Goal: Transaction & Acquisition: Purchase product/service

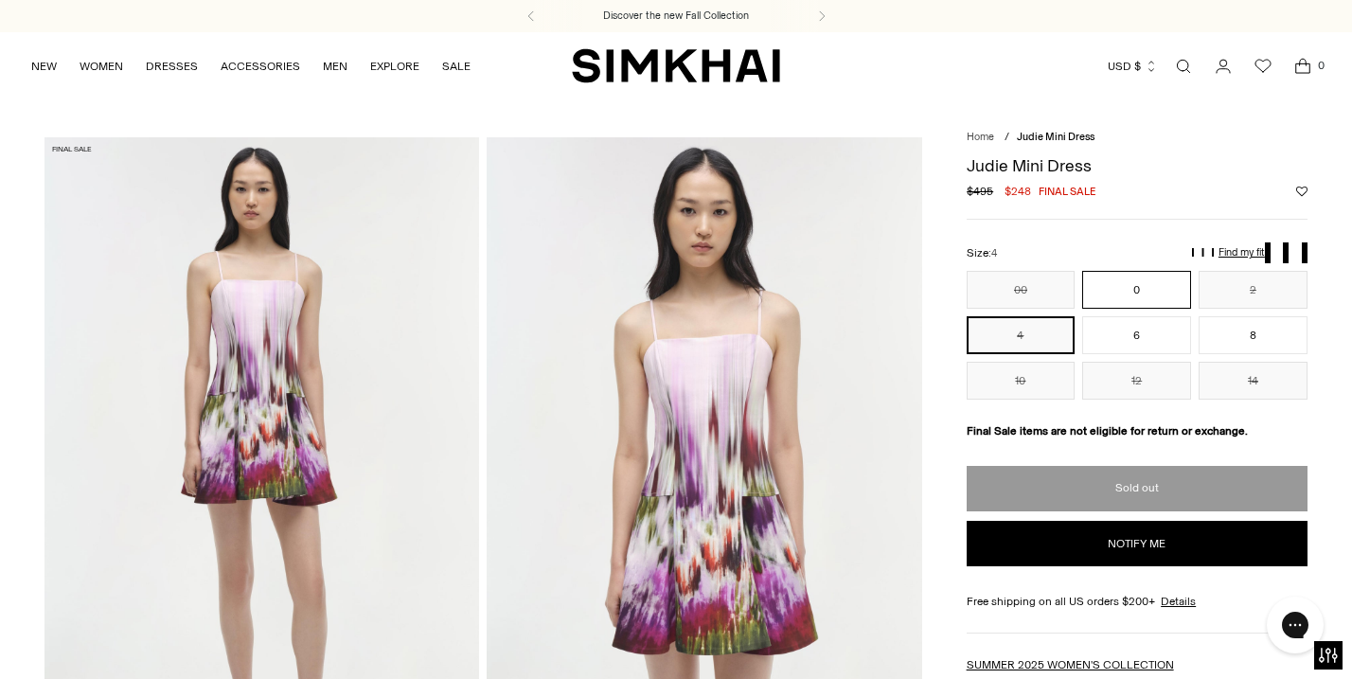
click at [1118, 288] on button "0" at bounding box center [1136, 290] width 109 height 38
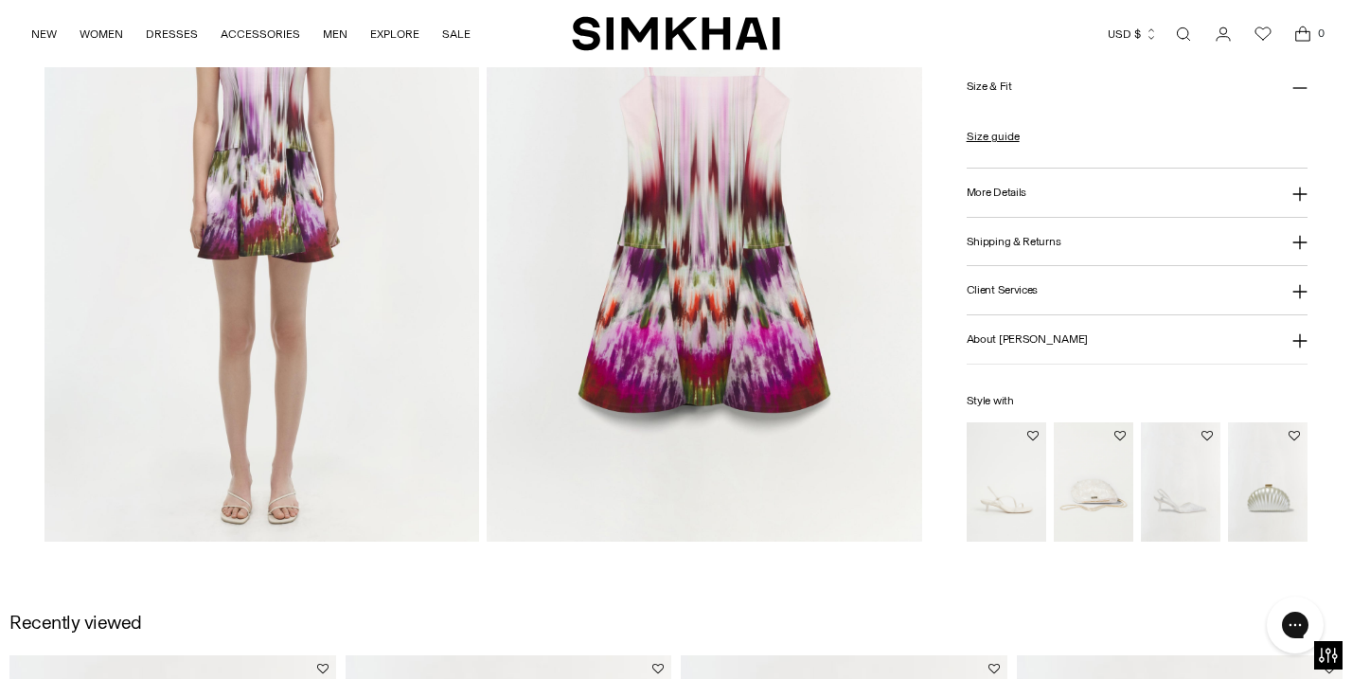
scroll to position [2180, 0]
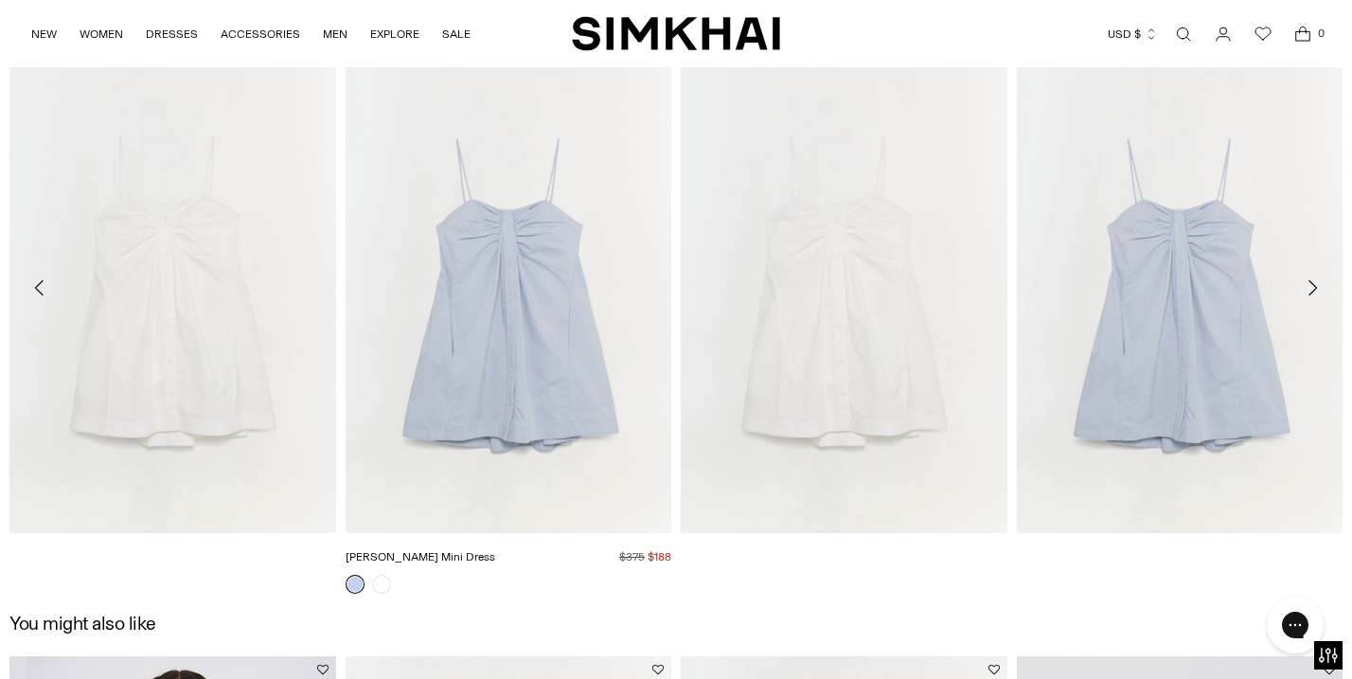
click at [0, 0] on img "Kendall Cotton Mini Dress" at bounding box center [0, 0] width 0 height 0
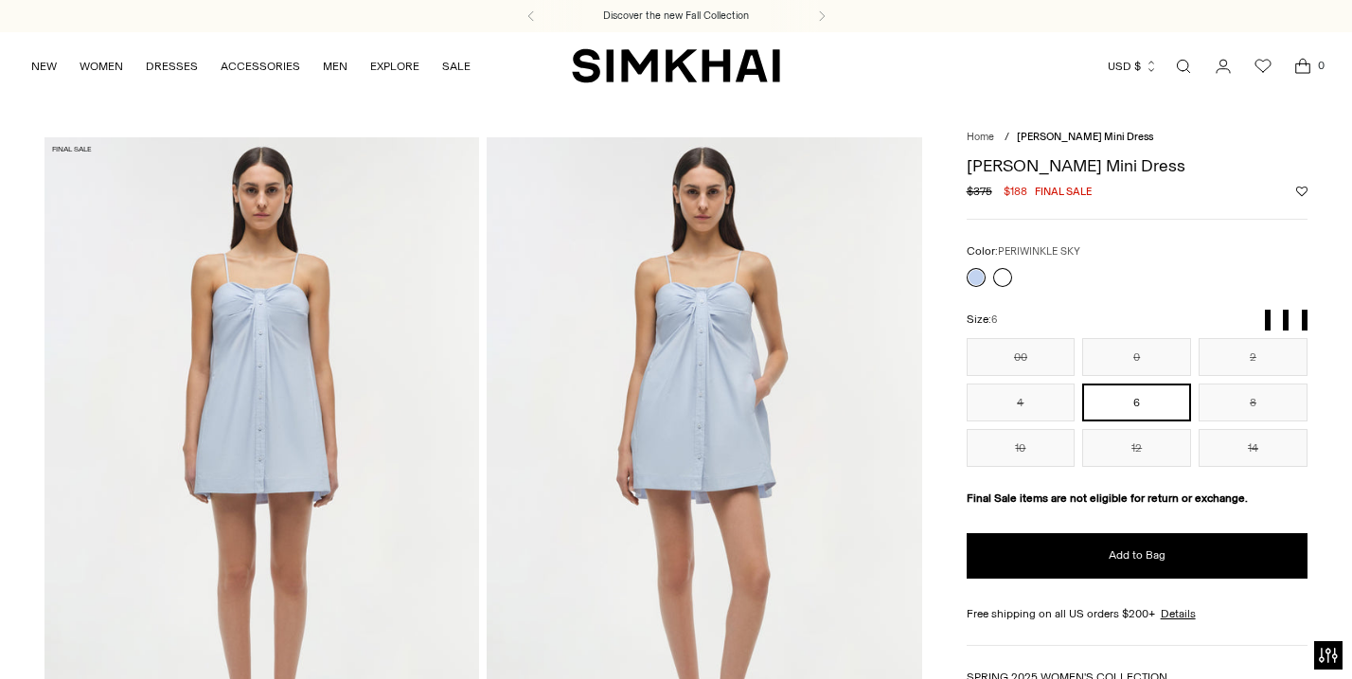
click at [998, 279] on link at bounding box center [1002, 277] width 19 height 19
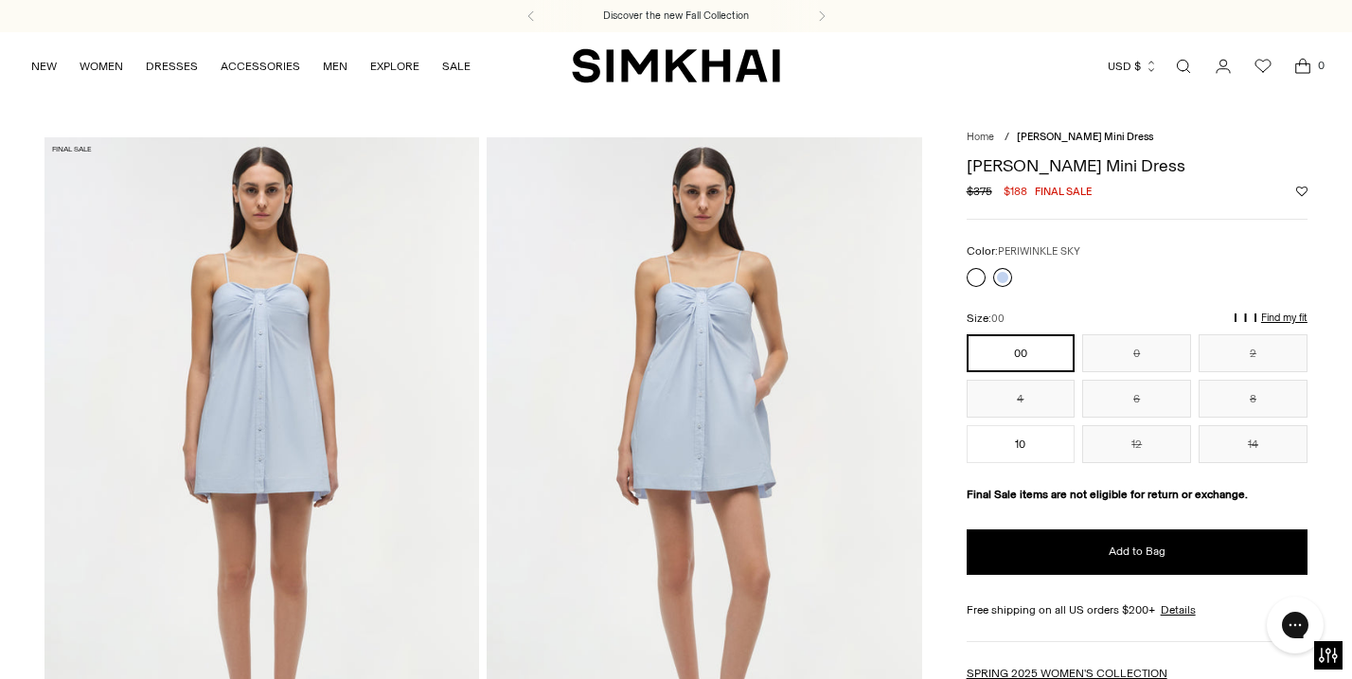
click at [1002, 274] on link at bounding box center [1002, 277] width 19 height 19
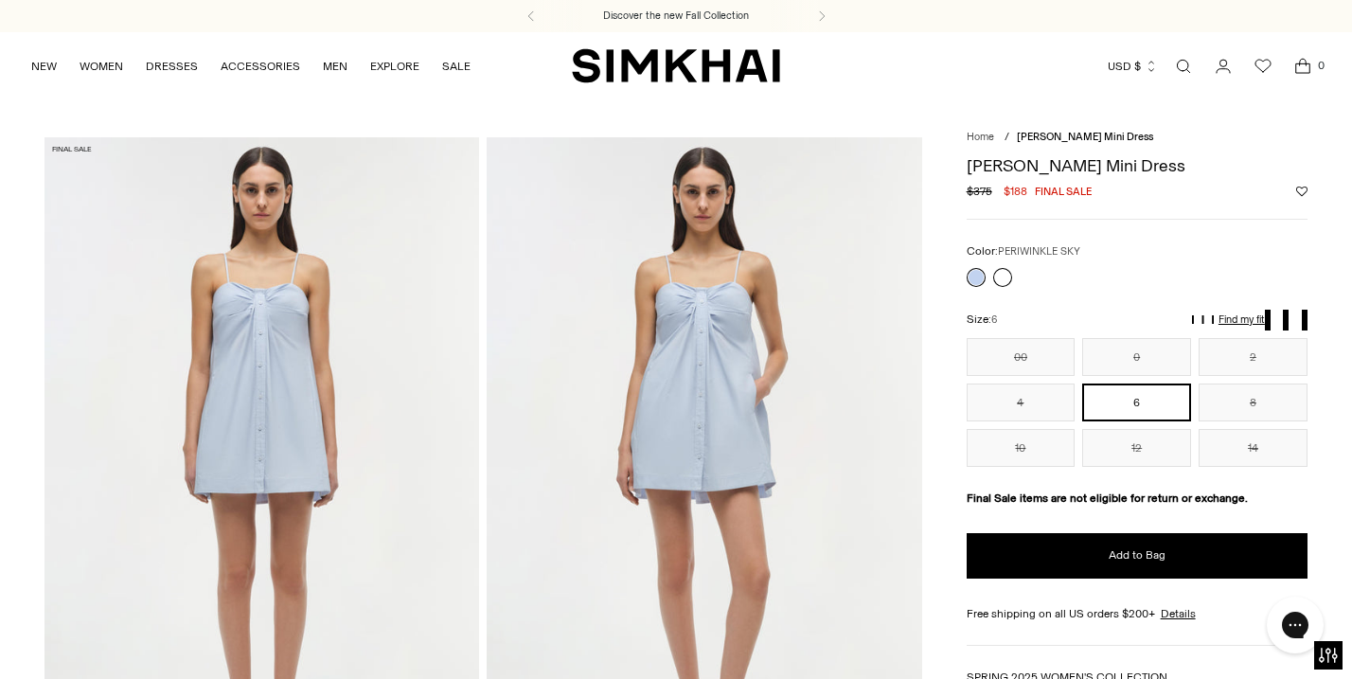
click at [996, 274] on link at bounding box center [1002, 277] width 19 height 19
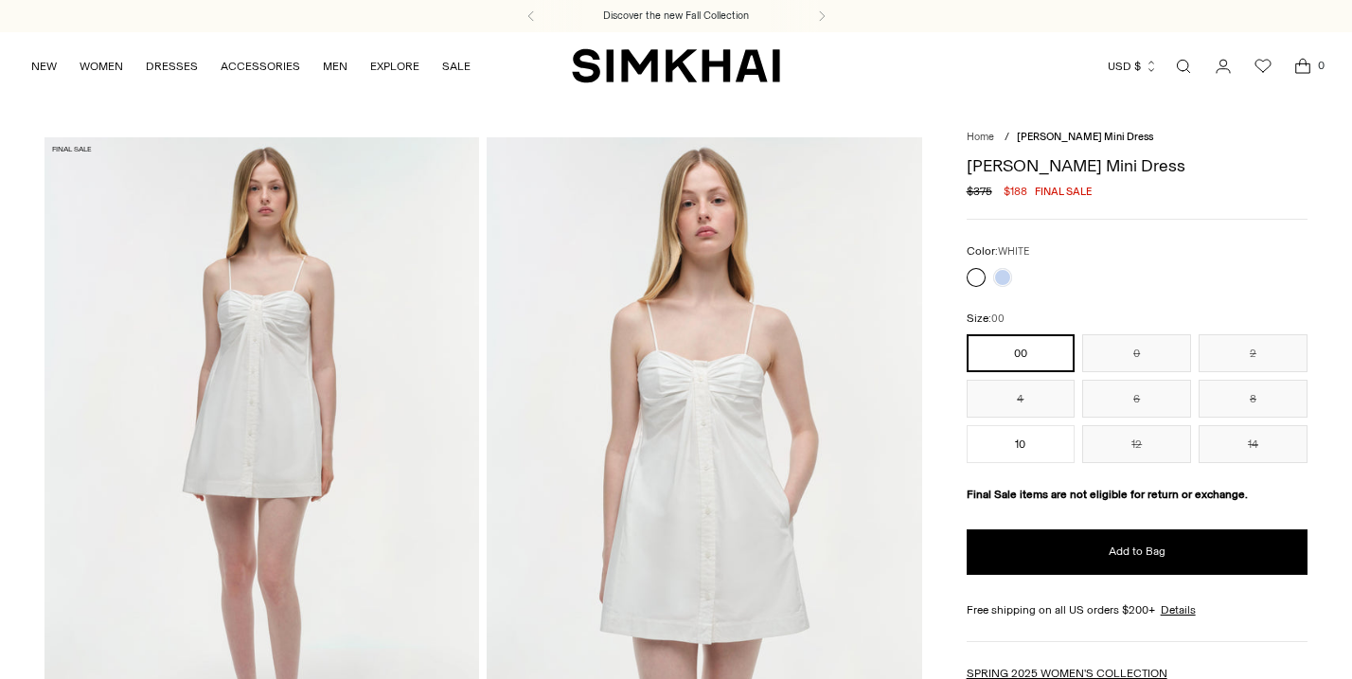
click at [1018, 358] on button "00" at bounding box center [1021, 353] width 109 height 38
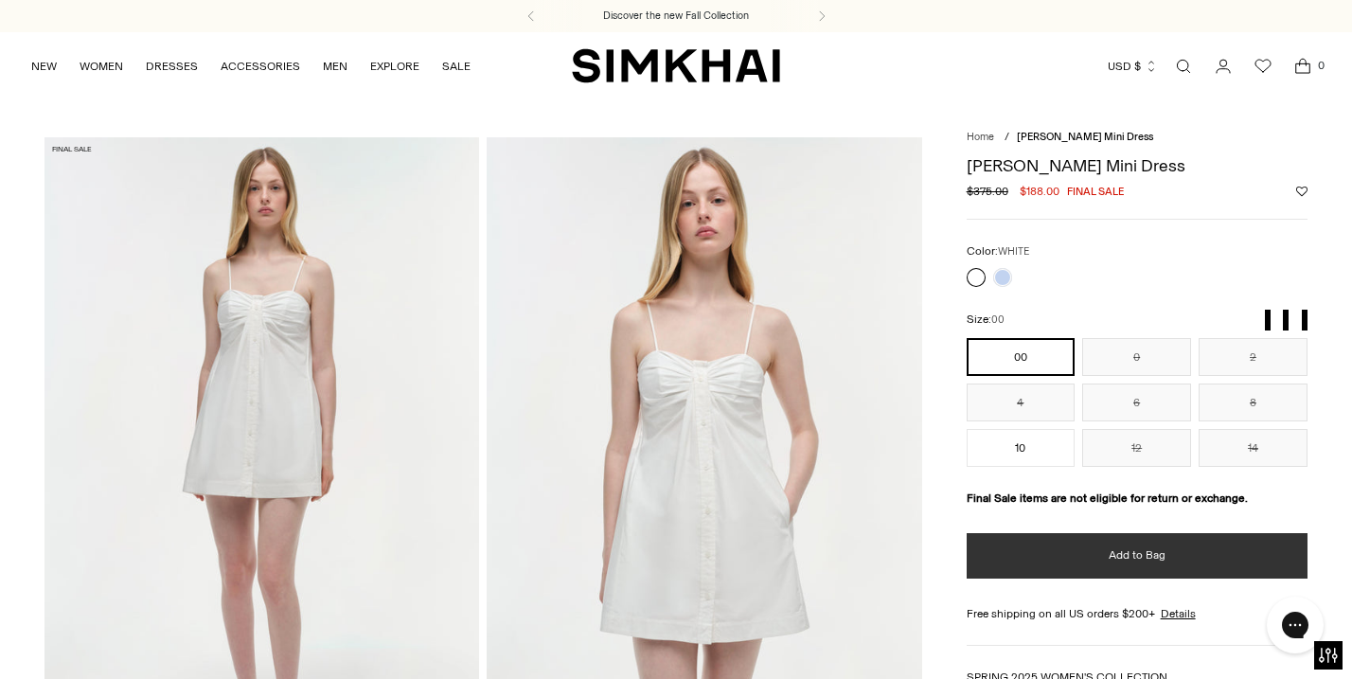
click at [1062, 550] on button "Add to Bag" at bounding box center [1137, 555] width 341 height 45
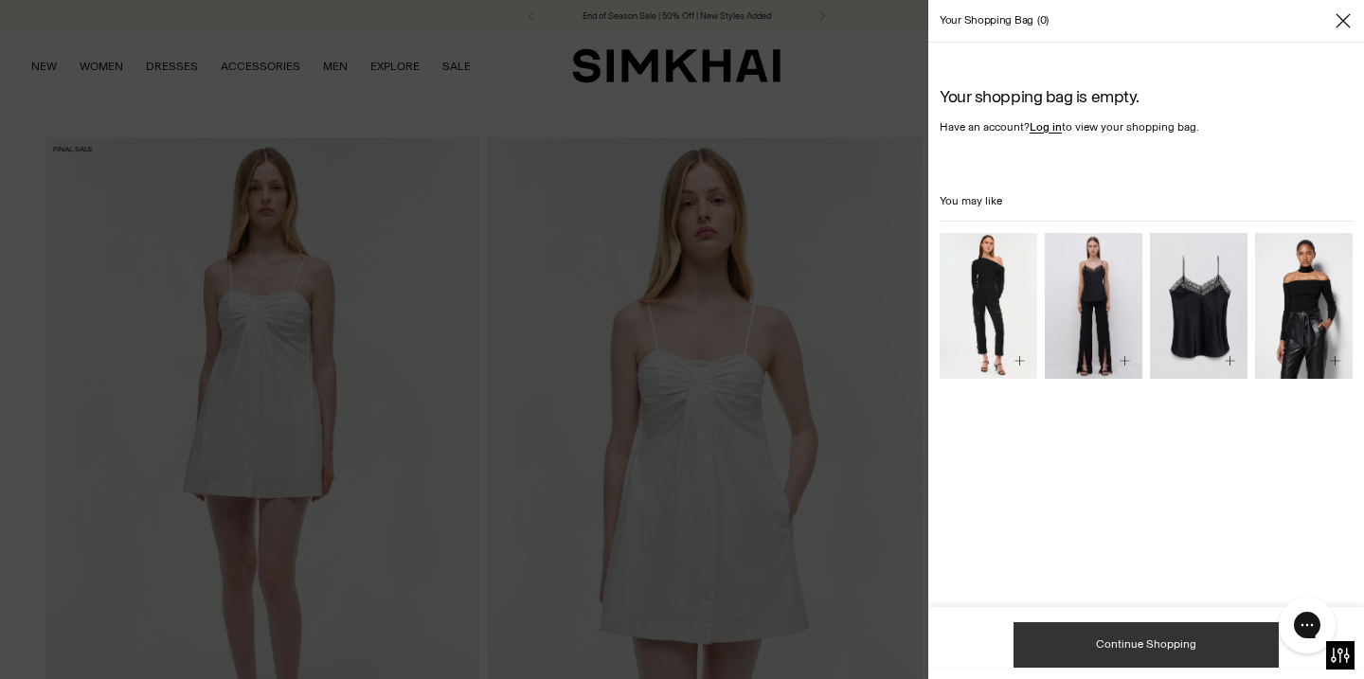
click at [1112, 646] on span "Continue Shopping" at bounding box center [1146, 644] width 100 height 16
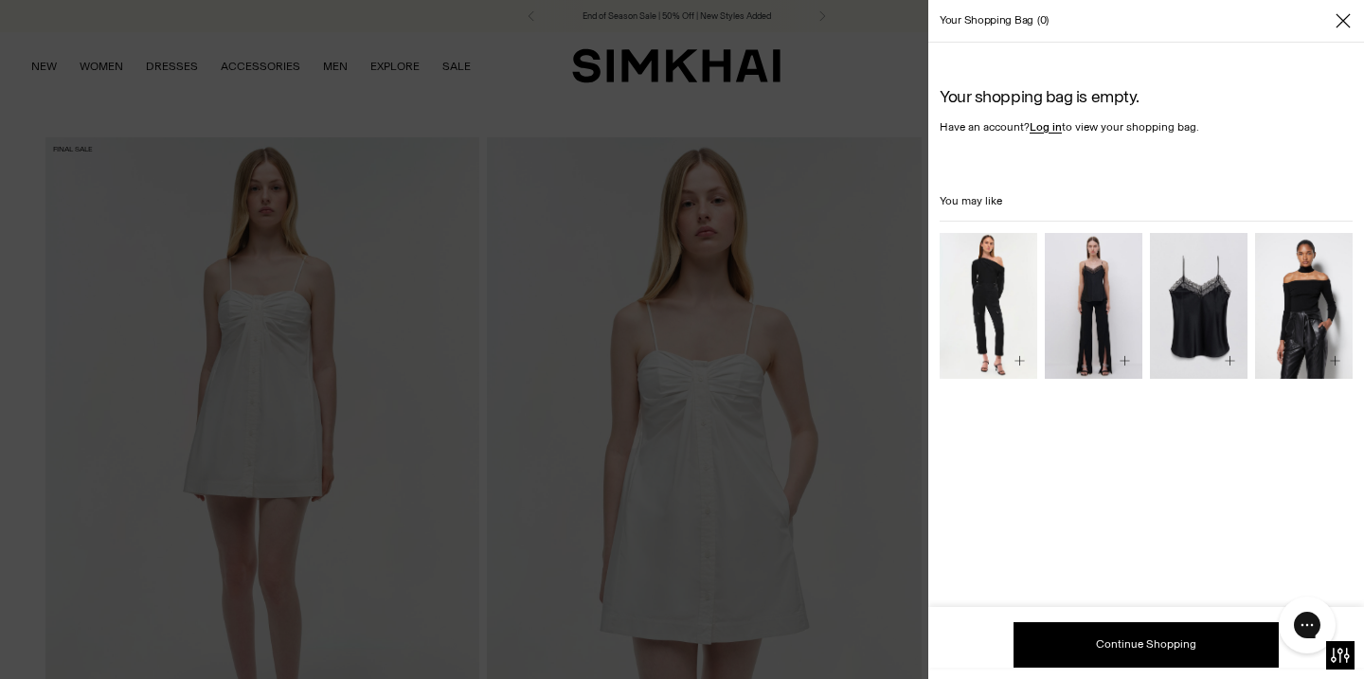
click at [1335, 27] on icon "Close" at bounding box center [1342, 20] width 15 height 19
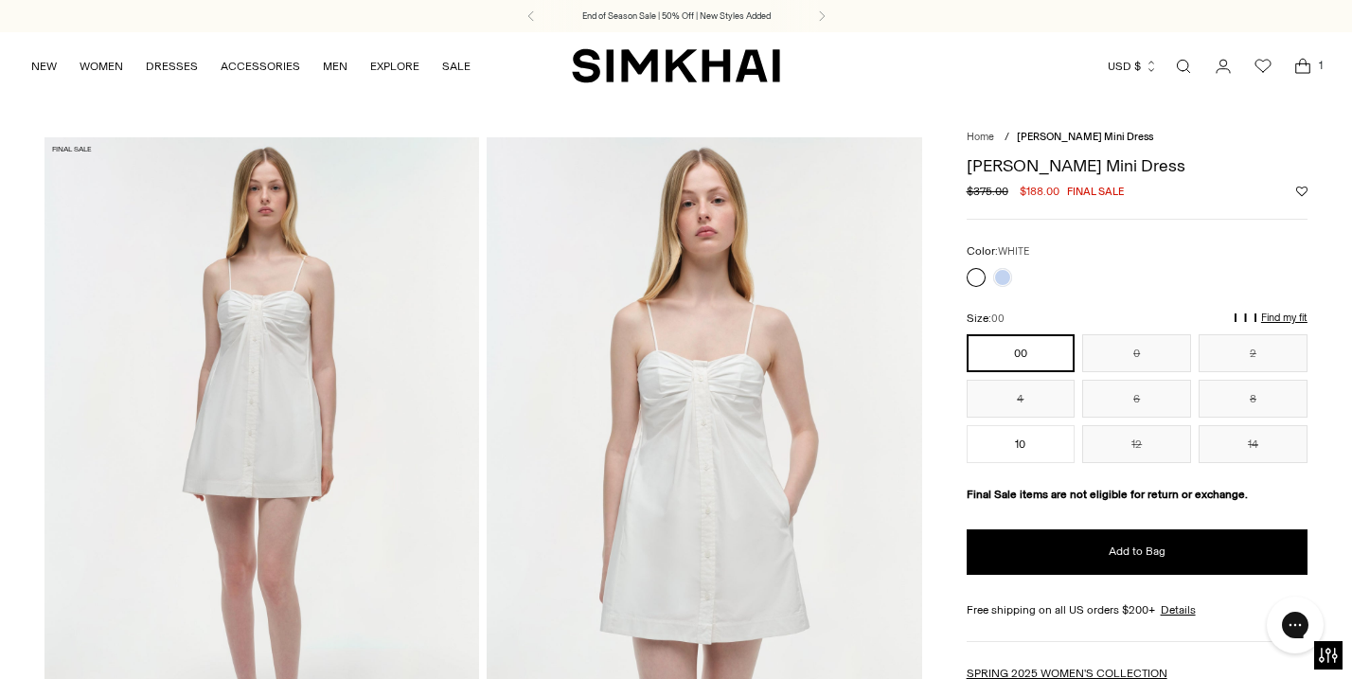
click at [1306, 71] on icon "Open cart modal" at bounding box center [1303, 66] width 27 height 19
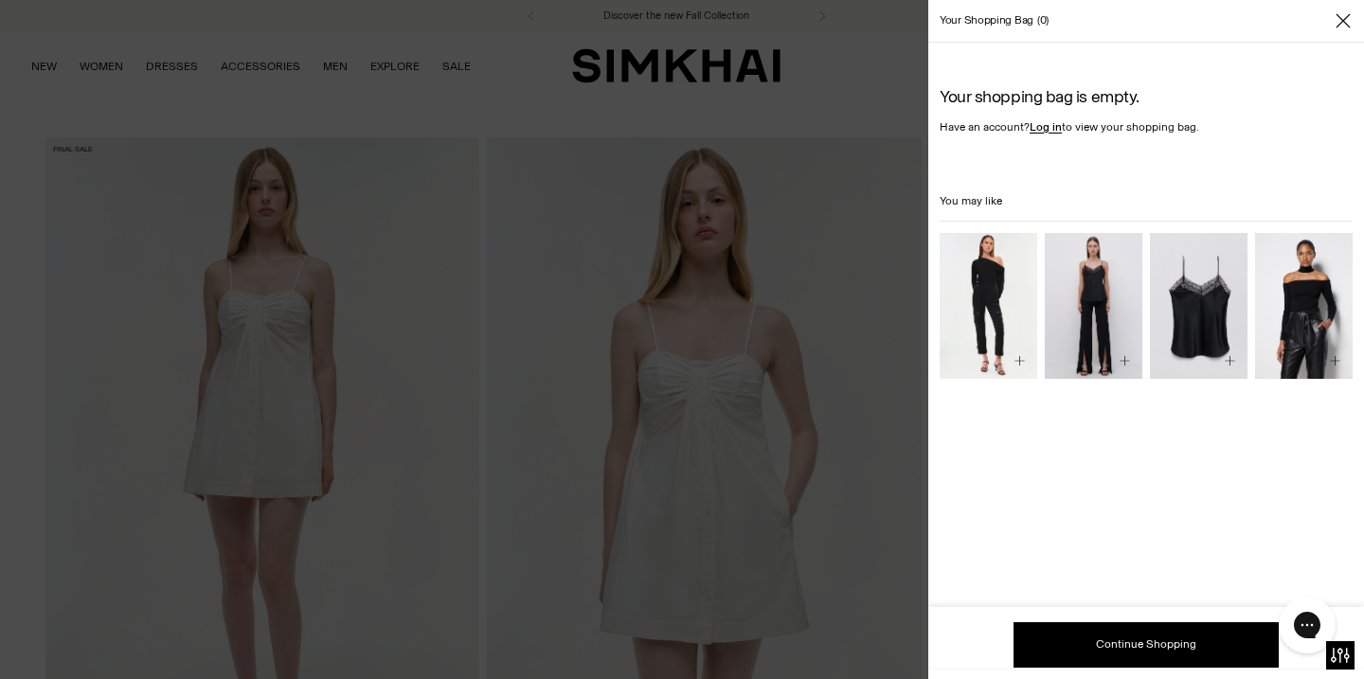
click at [1047, 126] on link "Log in" at bounding box center [1045, 126] width 32 height 13
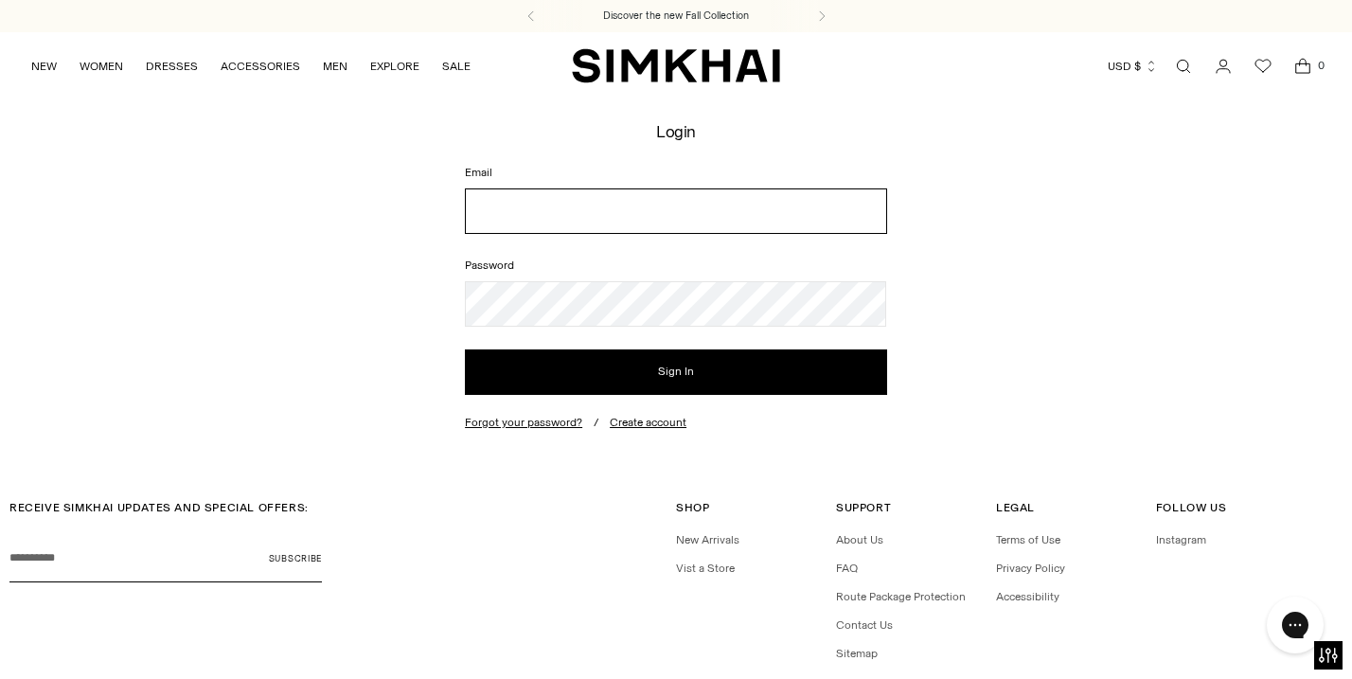
click at [685, 208] on input "Email" at bounding box center [676, 210] width 422 height 45
click at [661, 194] on input "Email" at bounding box center [676, 210] width 422 height 45
type input "**********"
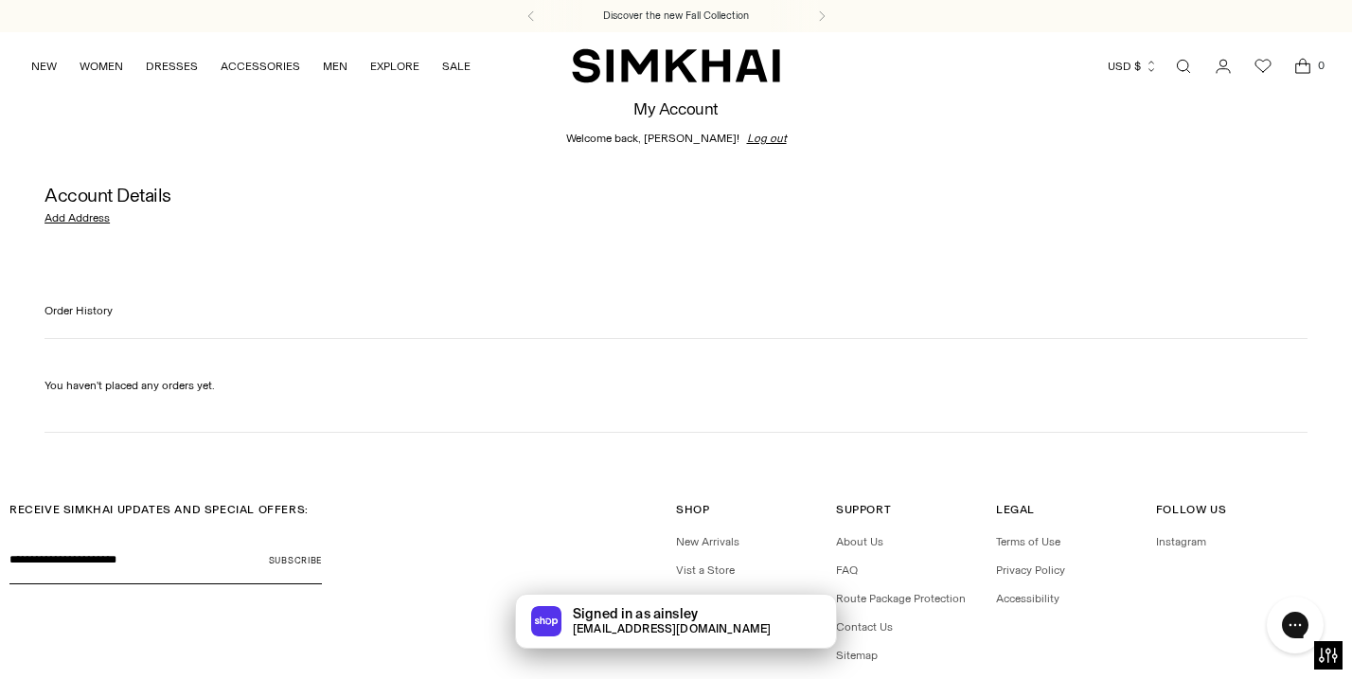
click at [1311, 69] on icon "Open cart modal" at bounding box center [1303, 66] width 27 height 19
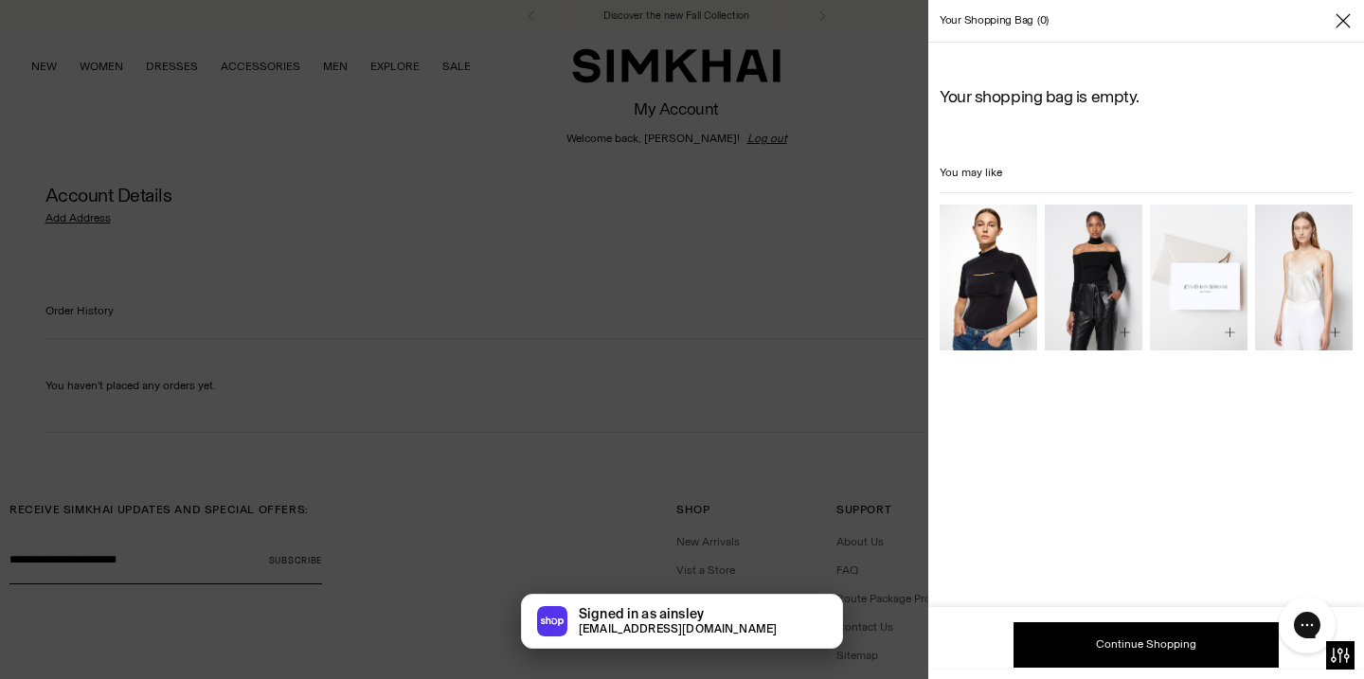
click at [1350, 26] on icon "Close" at bounding box center [1342, 20] width 15 height 19
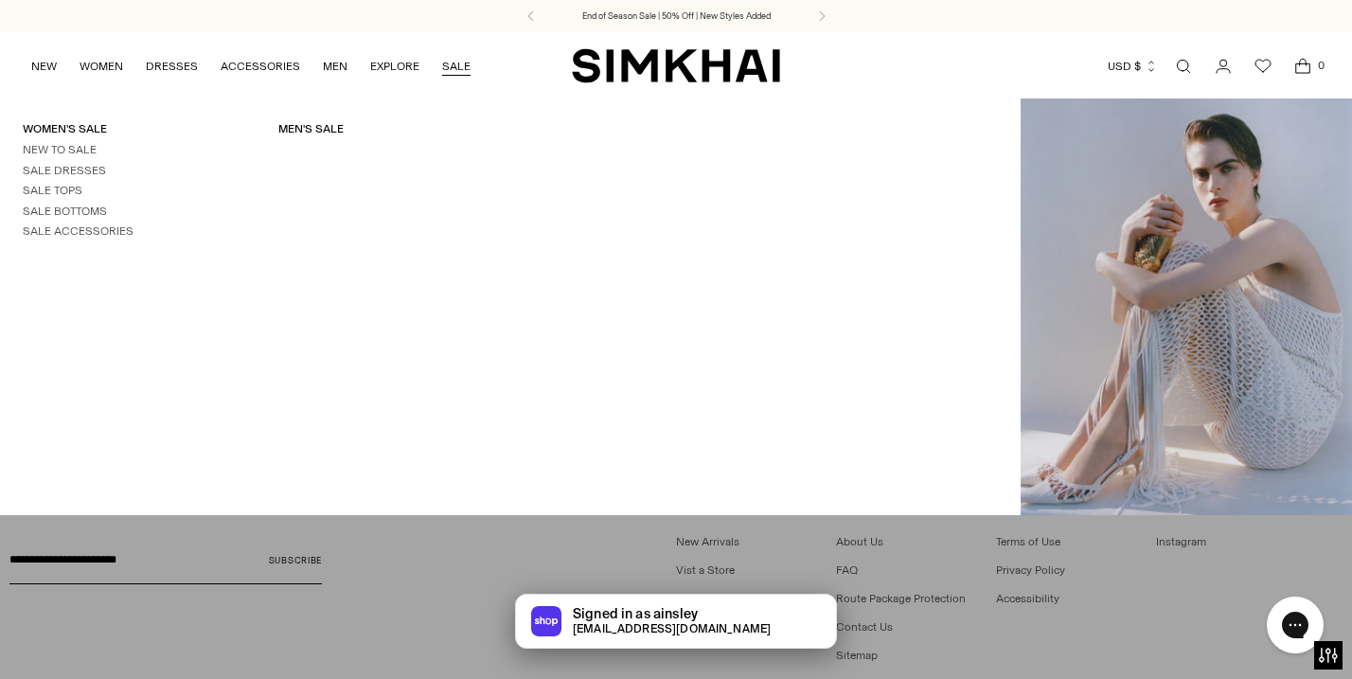
click at [468, 62] on div "NEW WOMEN New Arrivals Shop All Fall 2025 Best Sellers Signature Exclusives Sal…" at bounding box center [301, 65] width 542 height 67
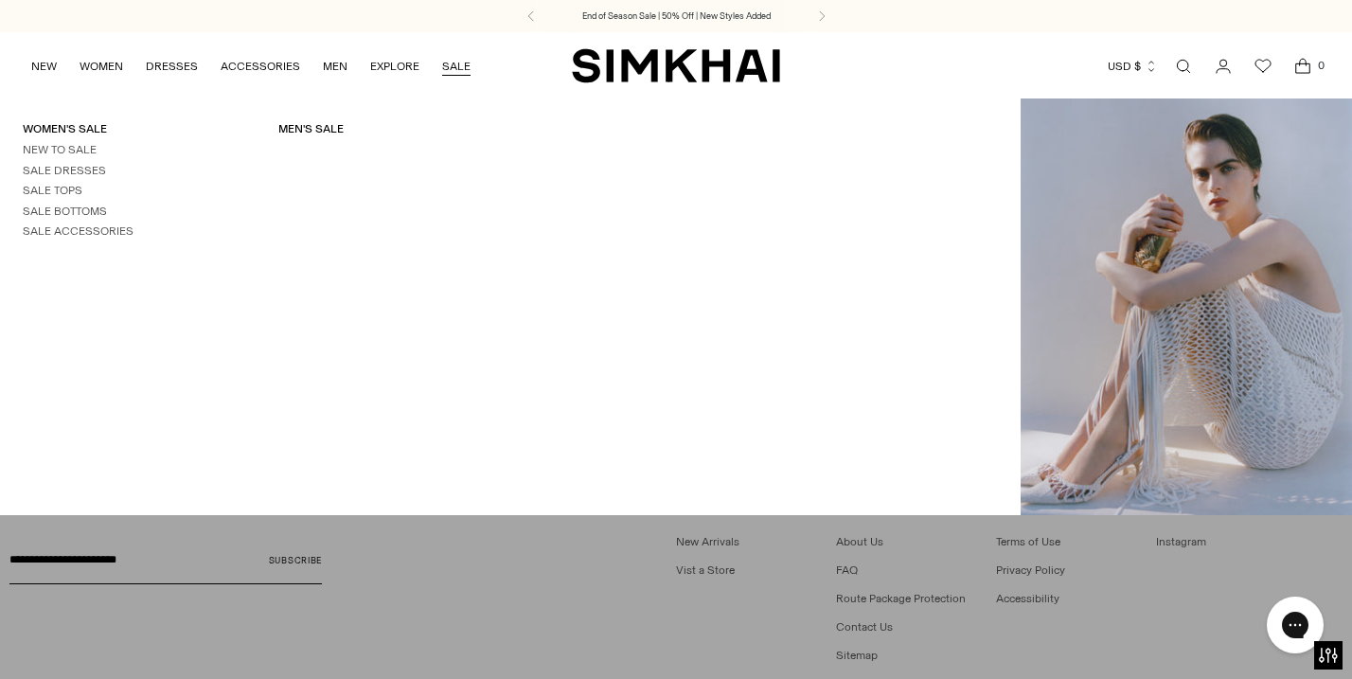
click at [456, 67] on link "SALE" at bounding box center [456, 66] width 28 height 42
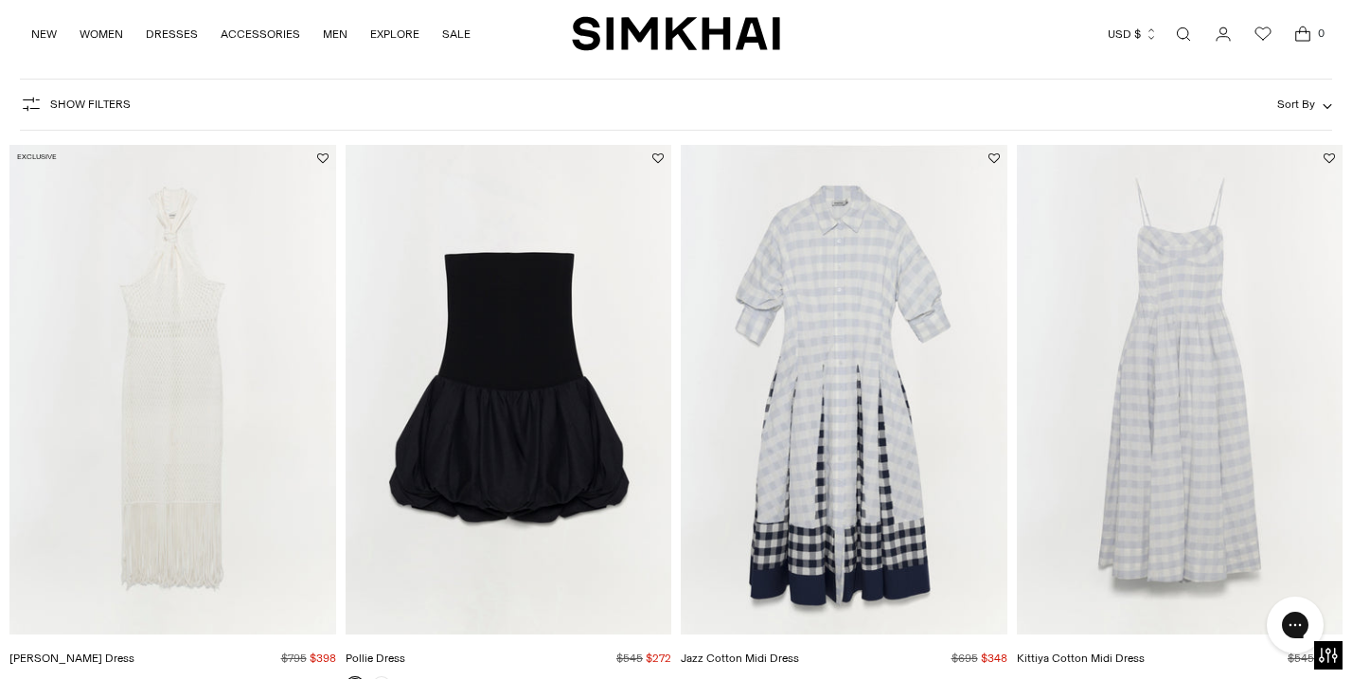
scroll to position [517, 0]
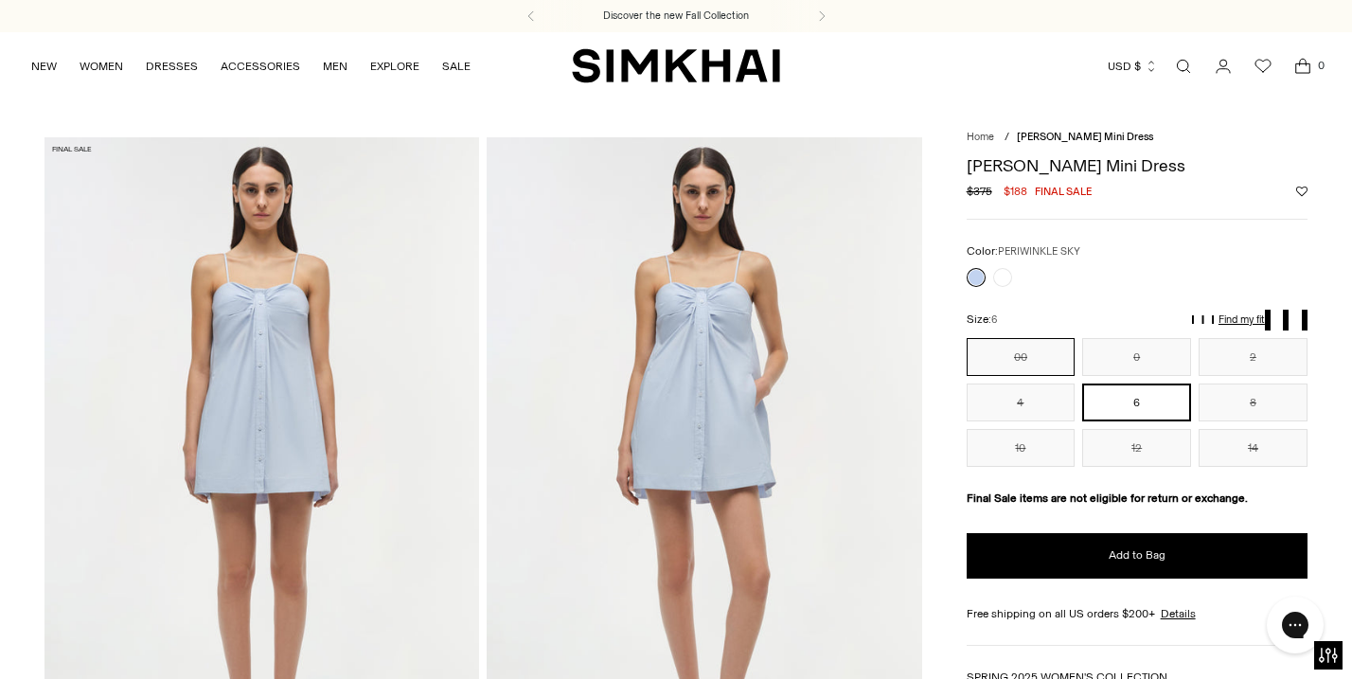
click at [1037, 344] on button "00" at bounding box center [1021, 357] width 109 height 38
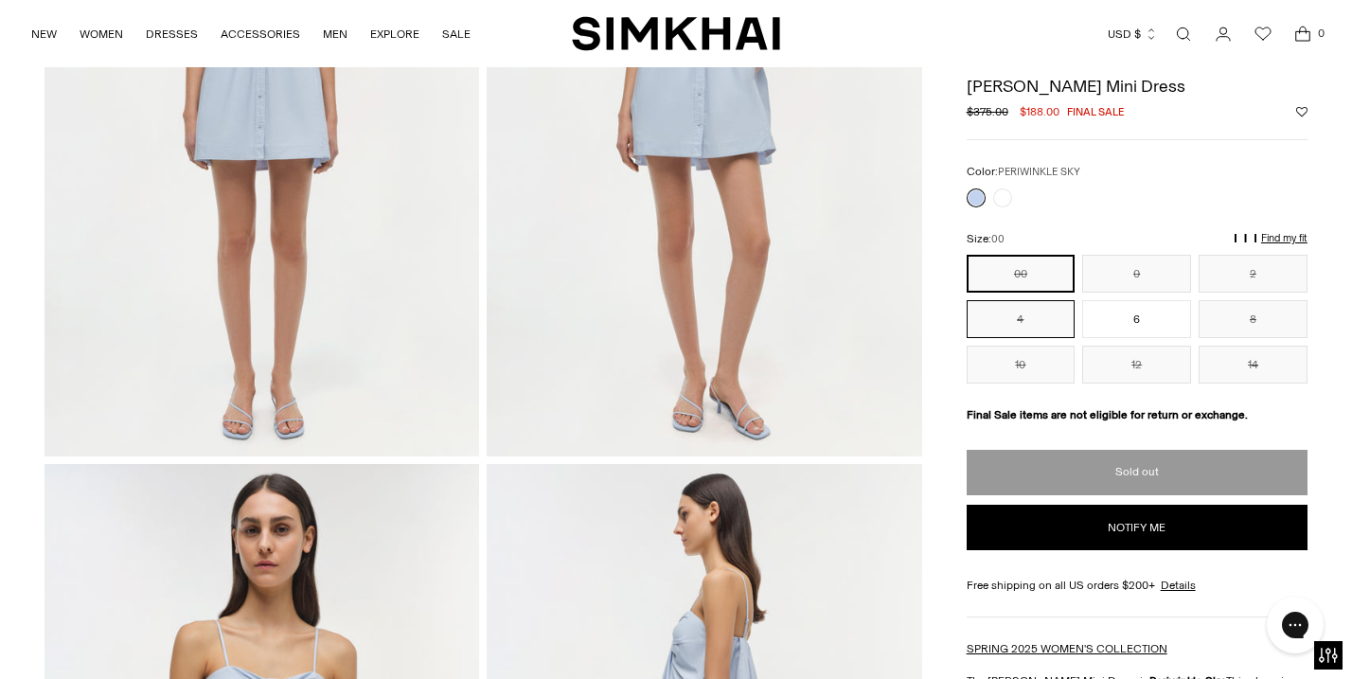
scroll to position [291, 0]
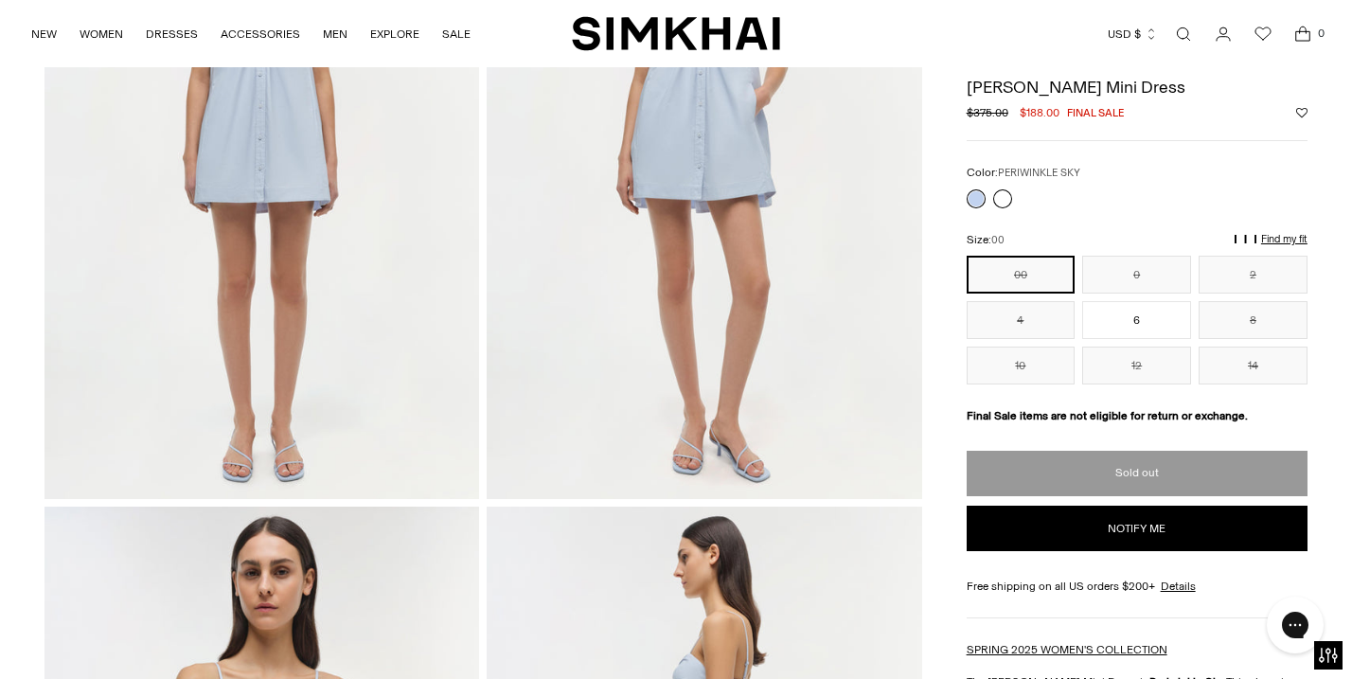
click at [1008, 197] on link at bounding box center [1002, 198] width 19 height 19
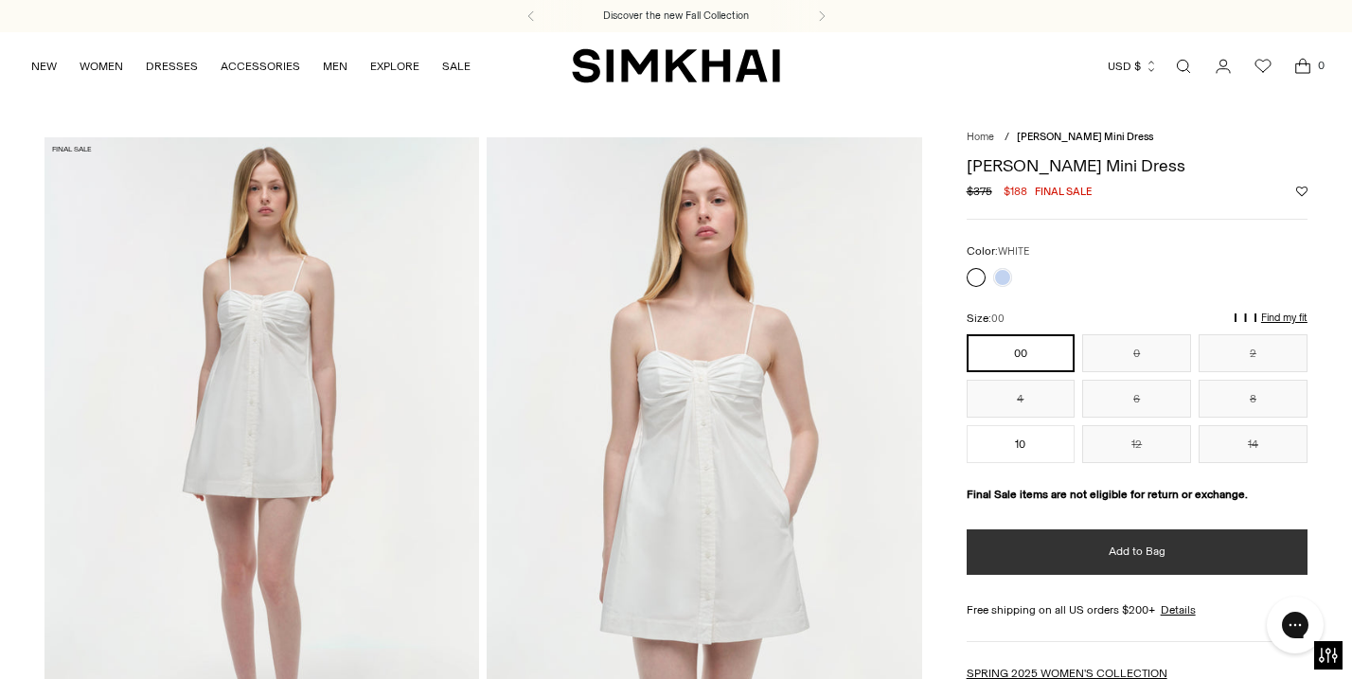
click at [1077, 547] on button "Add to Bag" at bounding box center [1137, 551] width 341 height 45
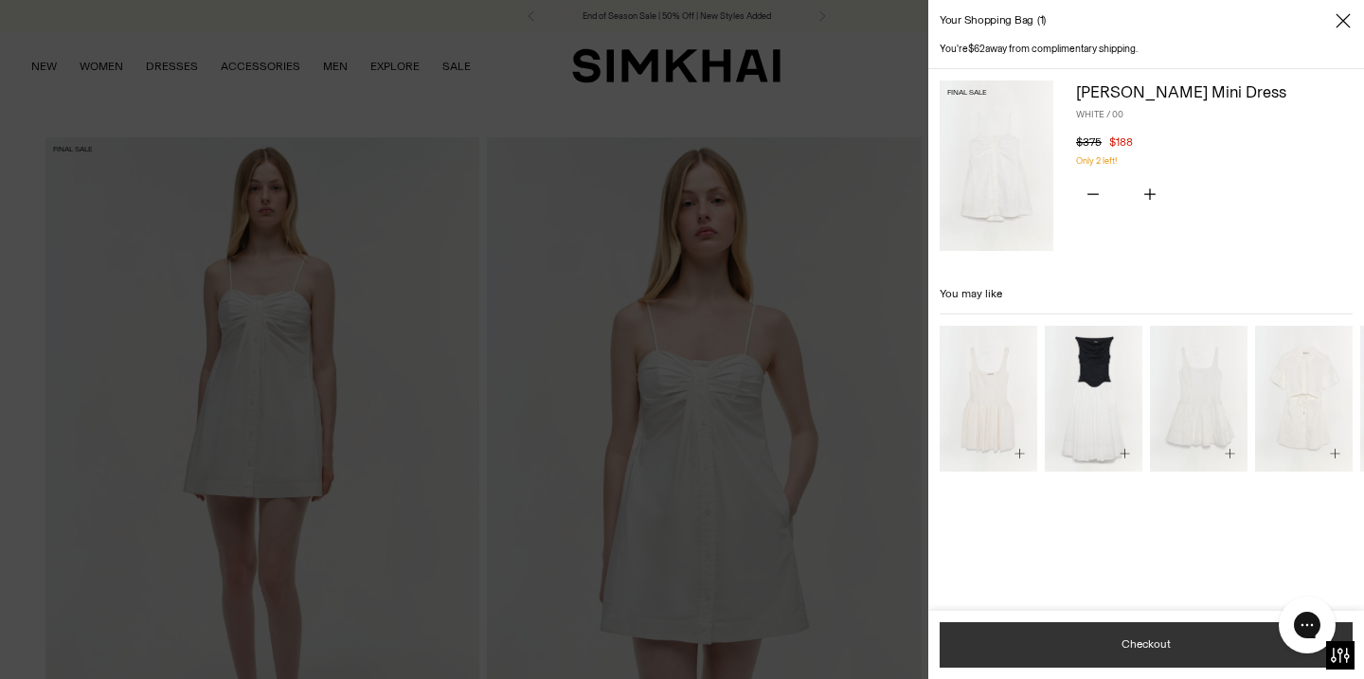
click at [1109, 646] on button "Checkout" at bounding box center [1145, 644] width 413 height 45
